Goal: Find specific page/section: Find specific page/section

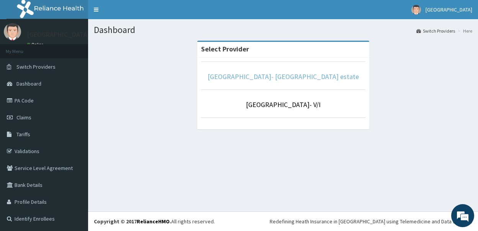
click at [273, 80] on link "[GEOGRAPHIC_DATA]- [GEOGRAPHIC_DATA] estate" at bounding box center [283, 76] width 151 height 9
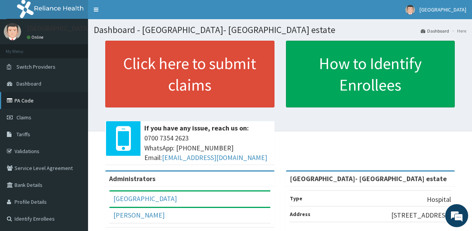
click at [41, 101] on link "PA Code" at bounding box center [44, 100] width 88 height 17
